Goal: Navigation & Orientation: Find specific page/section

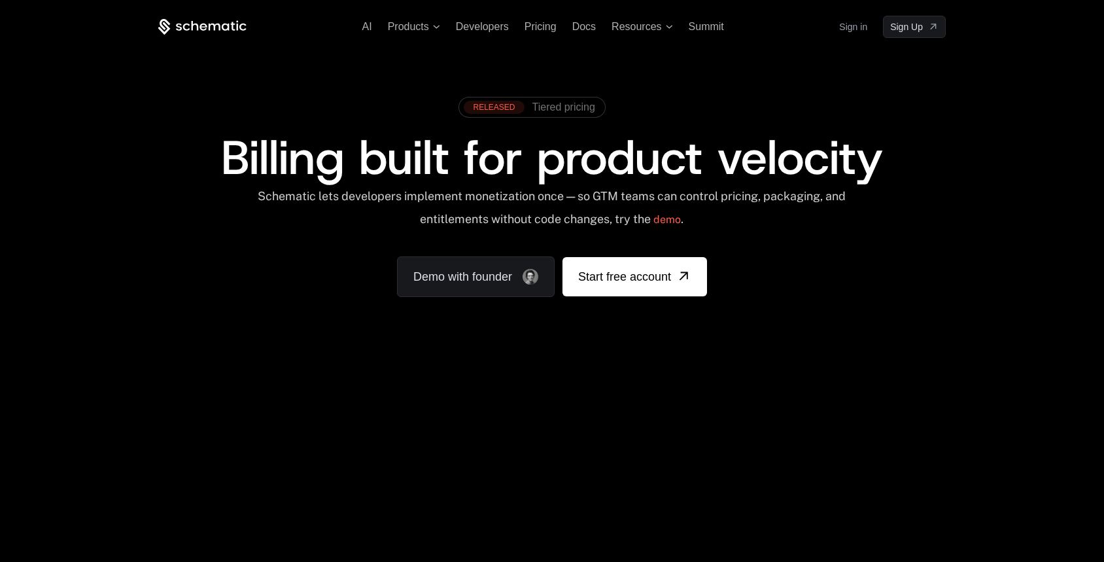
click at [225, 30] on icon at bounding box center [202, 27] width 88 height 16
click at [420, 29] on span "Products" at bounding box center [408, 27] width 41 height 12
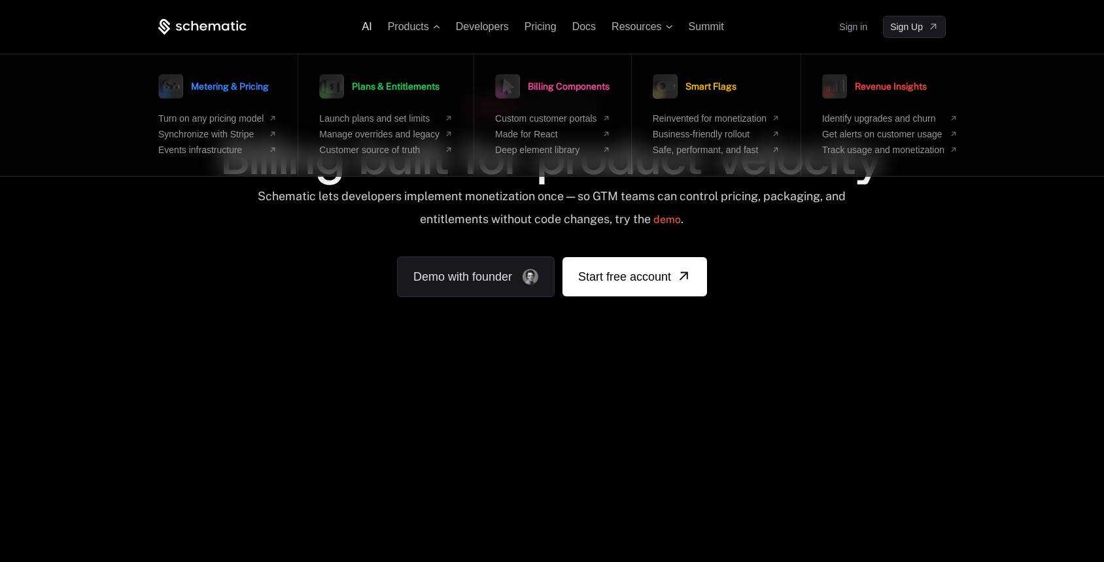
click at [366, 28] on span "AI" at bounding box center [367, 26] width 10 height 11
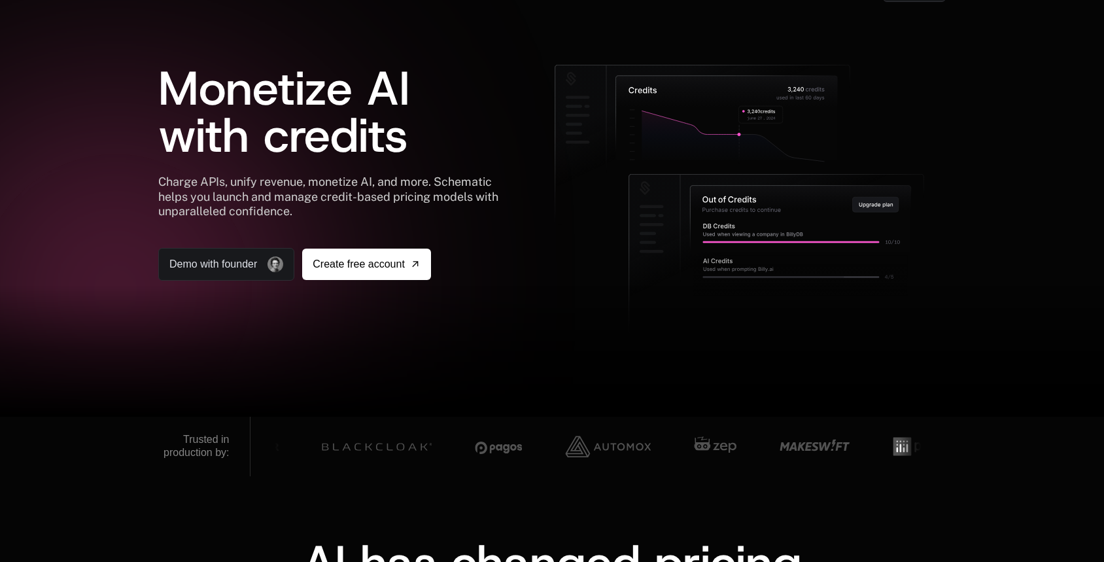
scroll to position [14, 0]
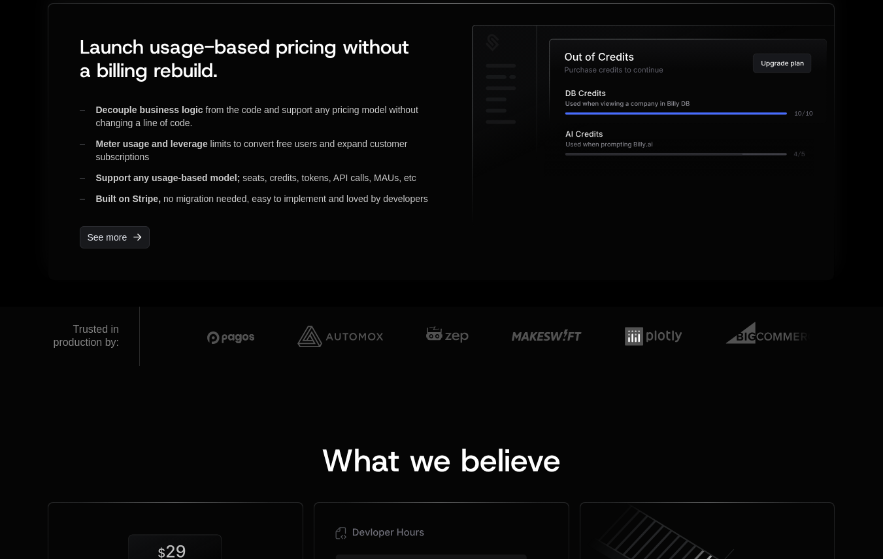
scroll to position [653, 0]
